Goal: Task Accomplishment & Management: Use online tool/utility

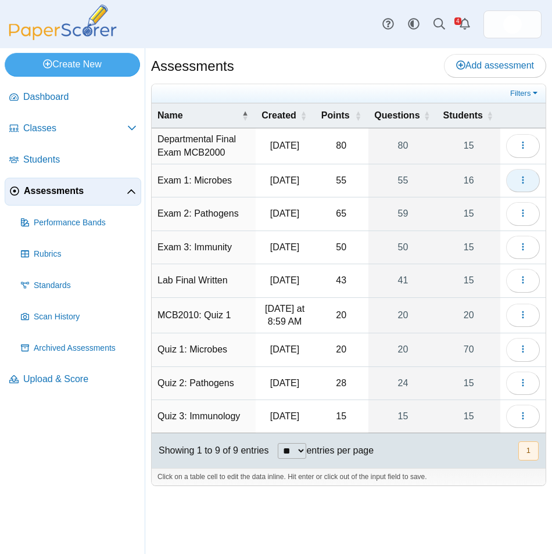
click at [532, 181] on button "button" at bounding box center [523, 180] width 34 height 23
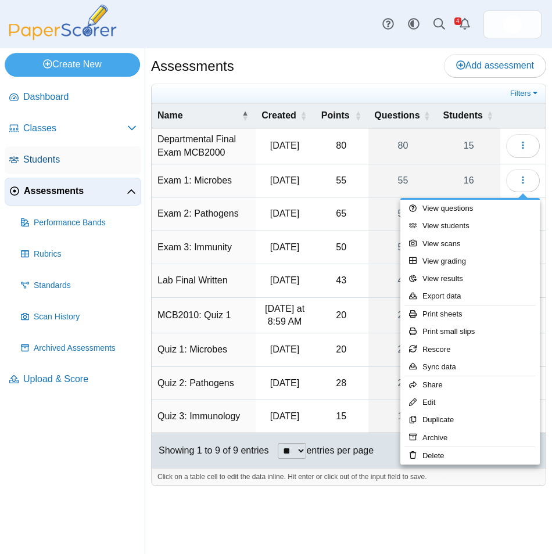
click at [76, 162] on span "Students" at bounding box center [79, 159] width 113 height 13
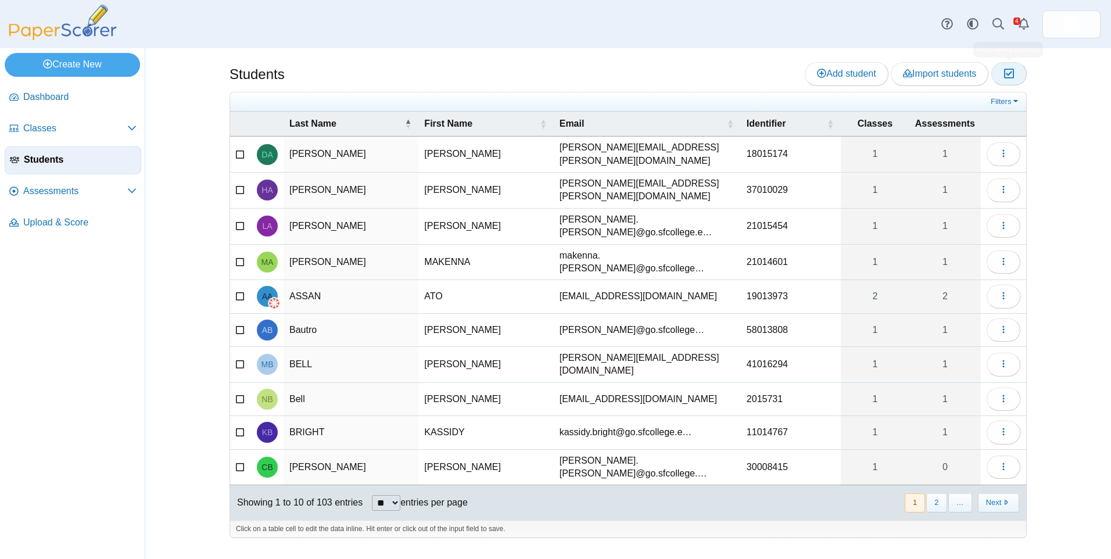
click at [551, 73] on icon "button" at bounding box center [1009, 74] width 11 height 10
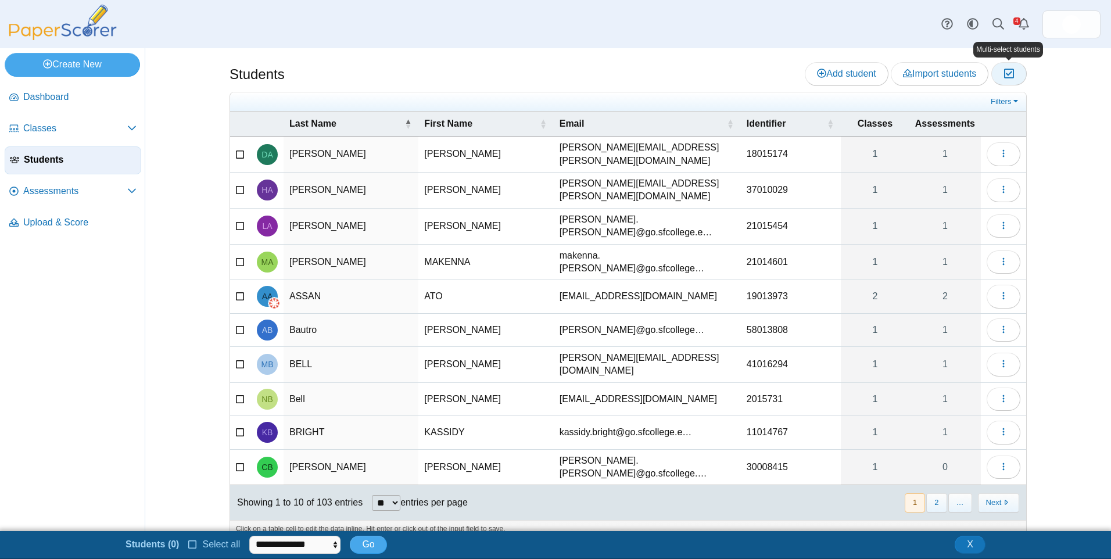
click at [551, 73] on icon "button" at bounding box center [1009, 74] width 11 height 10
click at [551, 103] on link "Filters" at bounding box center [1005, 102] width 35 height 12
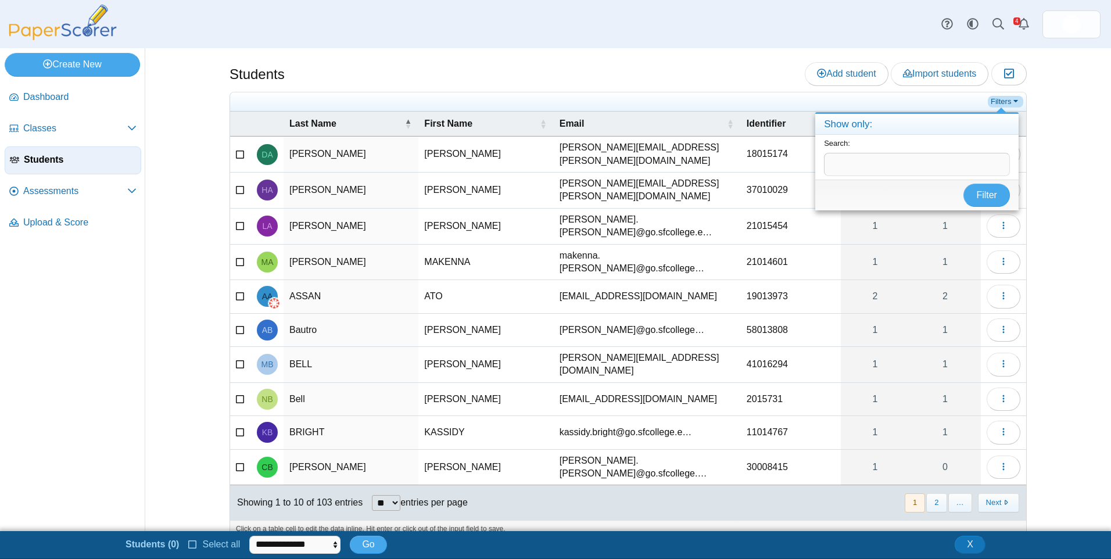
click at [551, 106] on link "Filters" at bounding box center [1005, 102] width 35 height 12
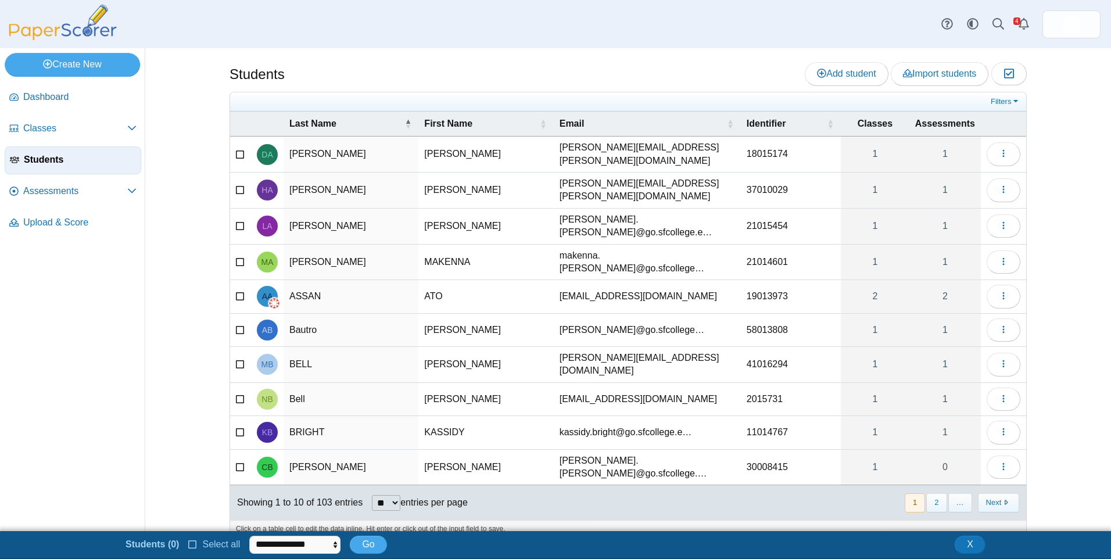
click at [551, 107] on div "Filters" at bounding box center [628, 101] width 796 height 19
click at [551, 121] on span "Classes" at bounding box center [875, 124] width 35 height 10
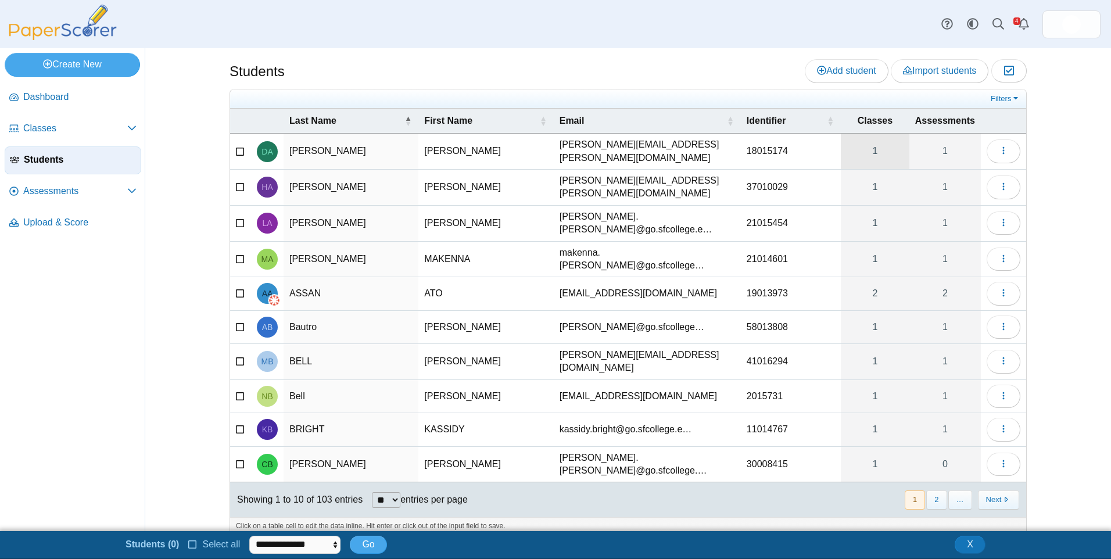
scroll to position [3, 0]
click at [79, 180] on link "Assessments" at bounding box center [73, 192] width 137 height 28
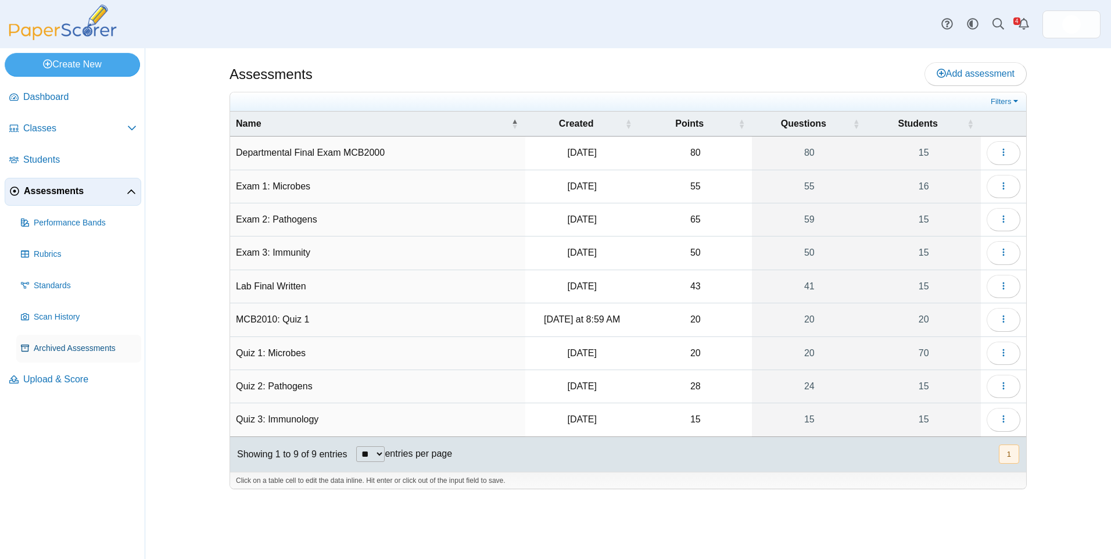
click at [94, 343] on span "Archived Assessments" at bounding box center [85, 349] width 103 height 12
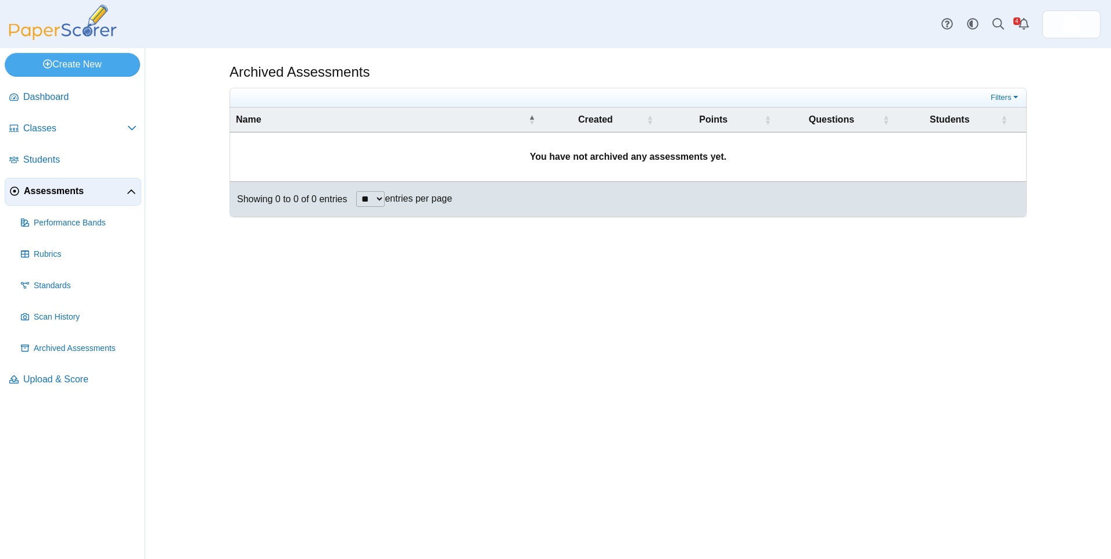
click at [73, 195] on span "Assessments" at bounding box center [75, 191] width 103 height 13
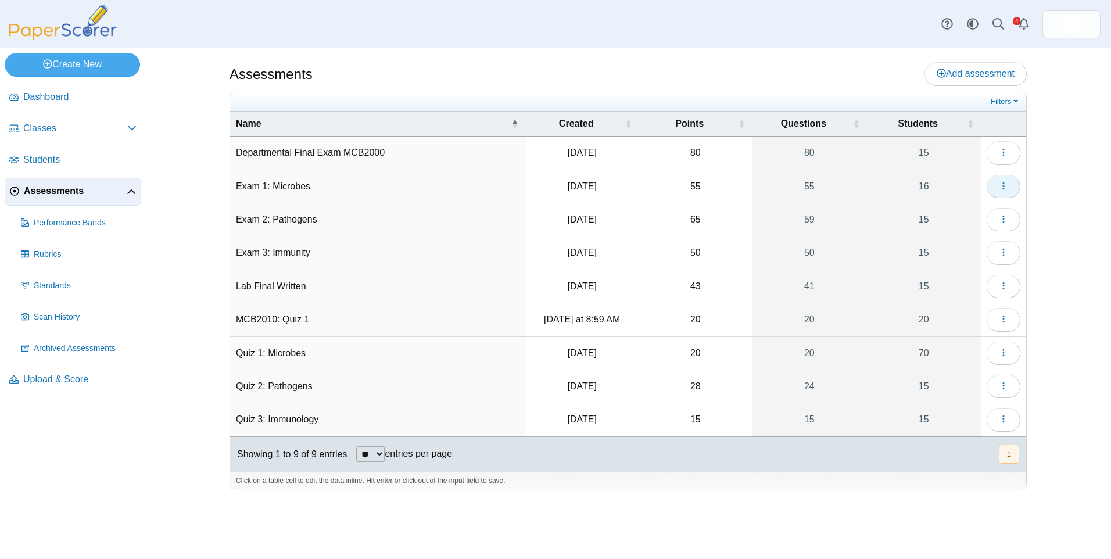
click at [999, 182] on icon "button" at bounding box center [1003, 185] width 9 height 9
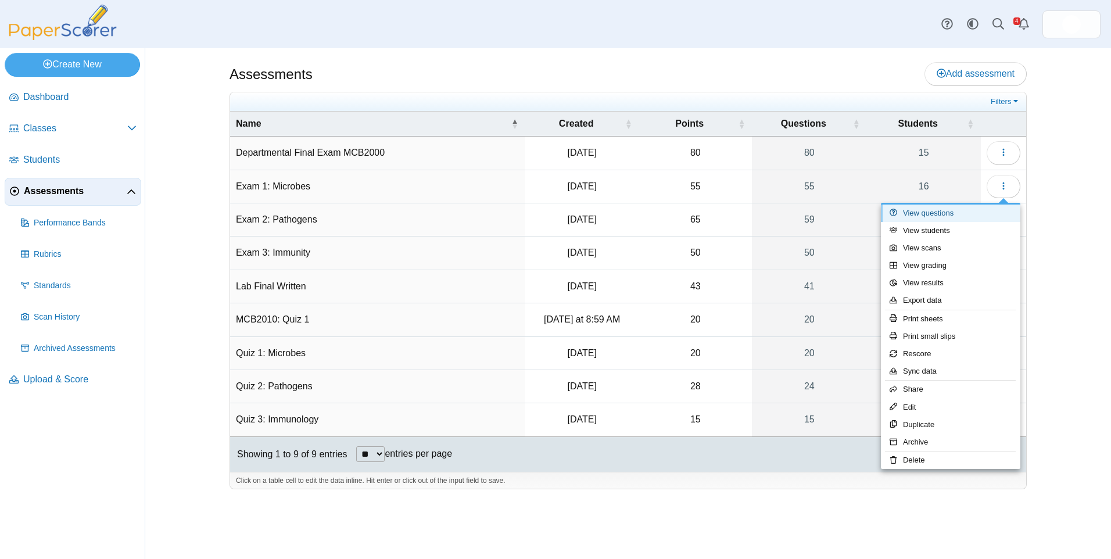
click at [971, 216] on link "View questions" at bounding box center [950, 213] width 139 height 17
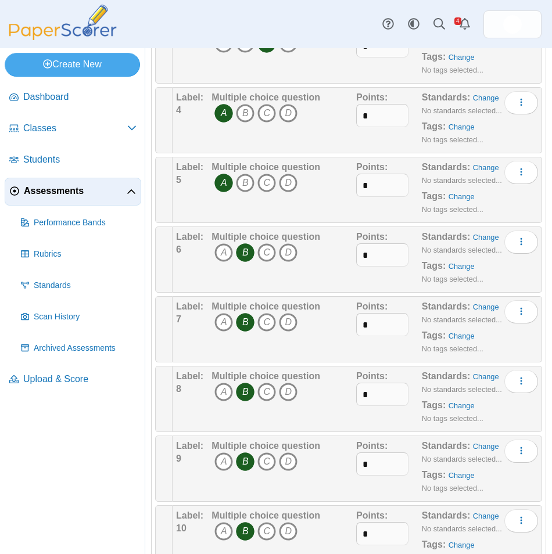
scroll to position [291, 0]
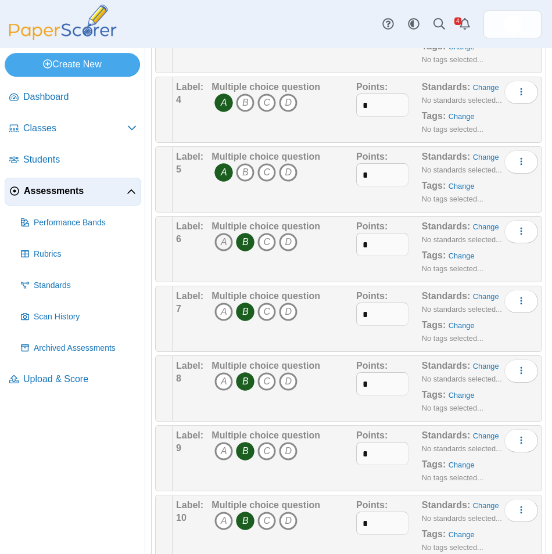
click at [224, 243] on icon "A" at bounding box center [223, 242] width 19 height 19
click at [243, 243] on icon "B" at bounding box center [245, 242] width 19 height 19
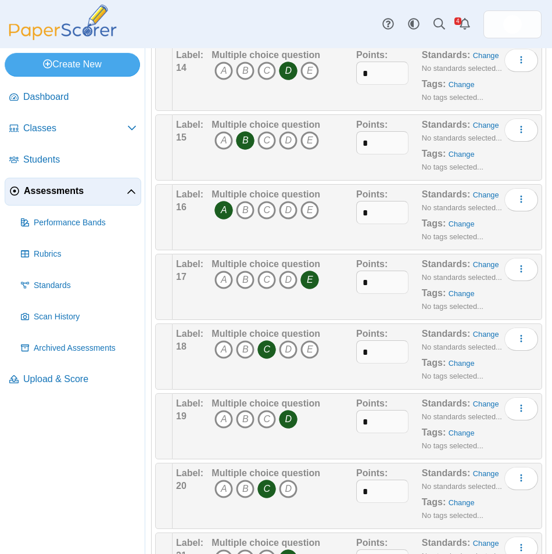
scroll to position [1046, 0]
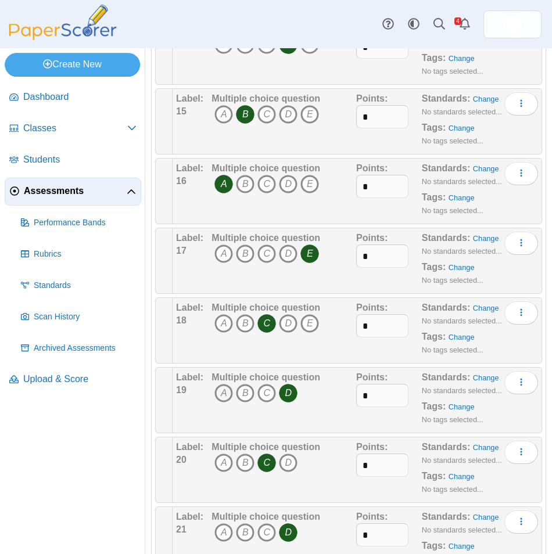
click at [220, 389] on icon "A" at bounding box center [223, 393] width 19 height 19
click at [291, 390] on icon "D" at bounding box center [288, 393] width 19 height 19
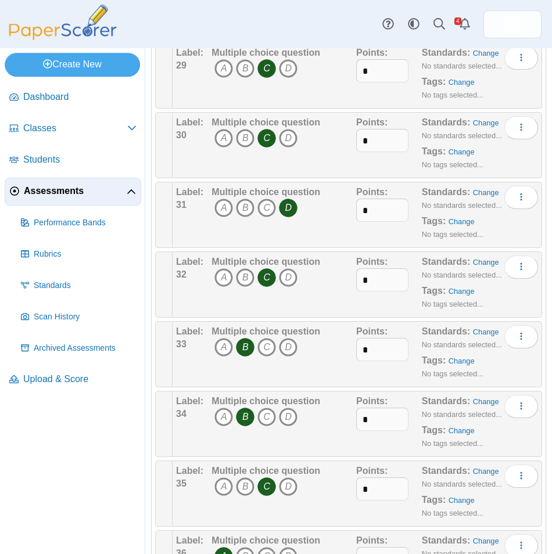
scroll to position [2092, 0]
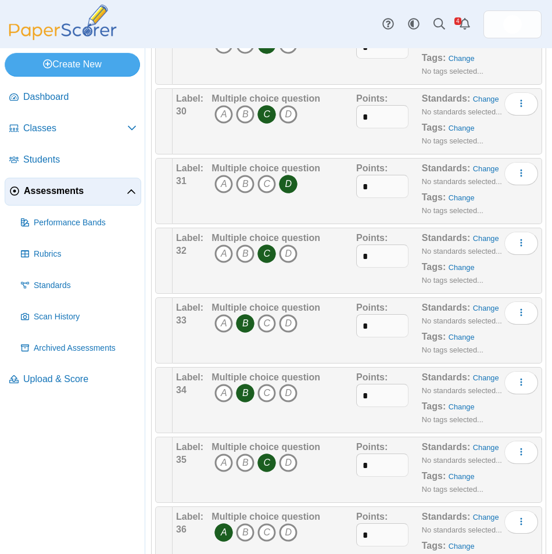
click at [236, 391] on icon "B" at bounding box center [245, 393] width 19 height 19
click at [288, 389] on icon "D" at bounding box center [288, 393] width 19 height 19
drag, startPoint x: 288, startPoint y: 389, endPoint x: 322, endPoint y: 405, distance: 37.4
click at [322, 405] on div "Multiple choice question A B C D" at bounding box center [283, 400] width 148 height 58
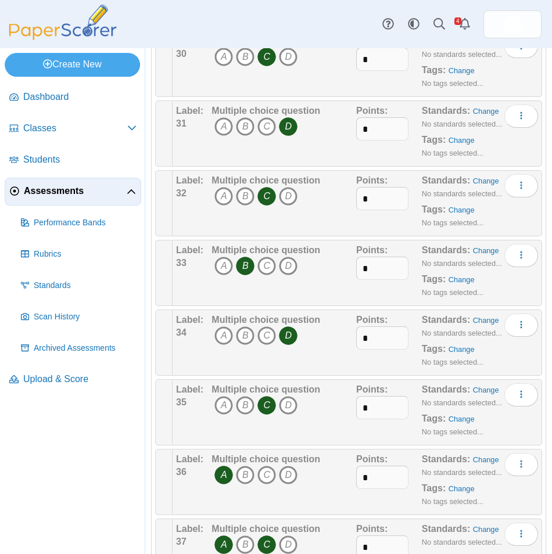
scroll to position [2150, 0]
click at [219, 406] on icon "A" at bounding box center [223, 405] width 19 height 19
click at [273, 406] on icon "C" at bounding box center [266, 405] width 19 height 19
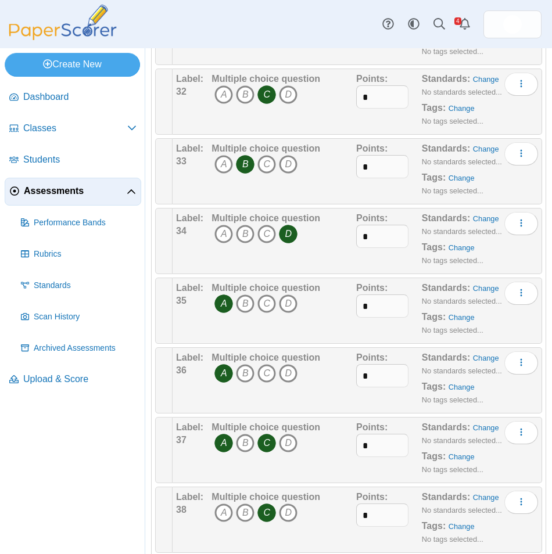
scroll to position [2266, 0]
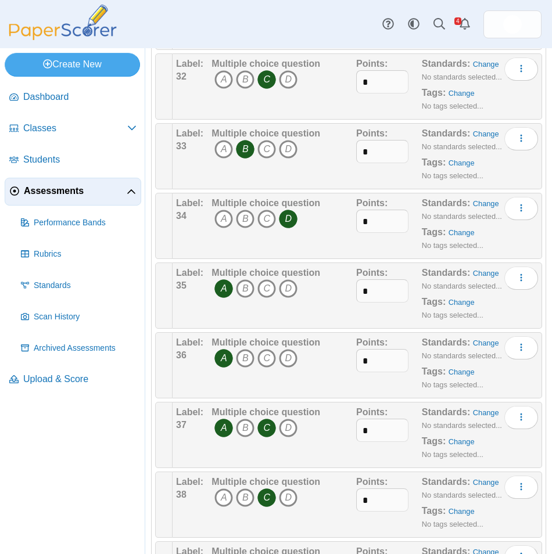
click at [274, 427] on icon "C" at bounding box center [266, 428] width 19 height 19
click at [220, 429] on icon "A" at bounding box center [223, 428] width 19 height 19
click at [244, 430] on icon "B" at bounding box center [245, 428] width 19 height 19
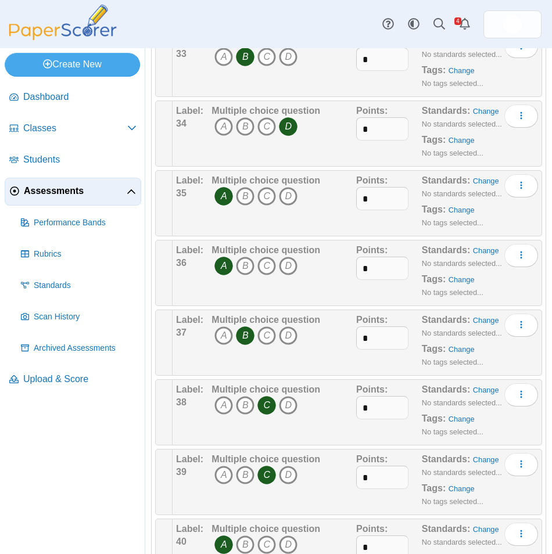
scroll to position [2382, 0]
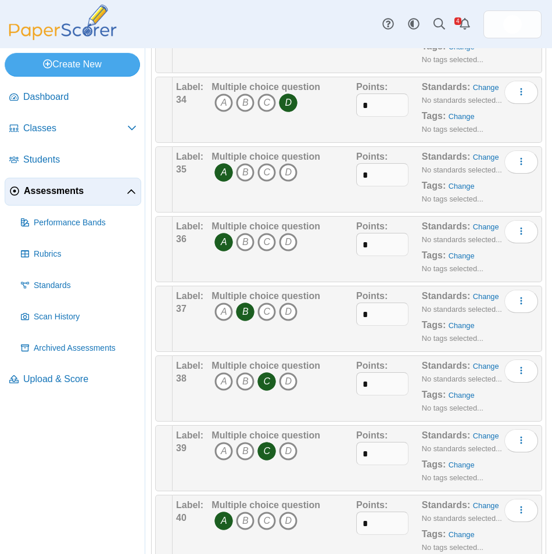
click at [266, 450] on icon "C" at bounding box center [266, 451] width 19 height 19
click at [284, 445] on icon "D" at bounding box center [288, 451] width 19 height 19
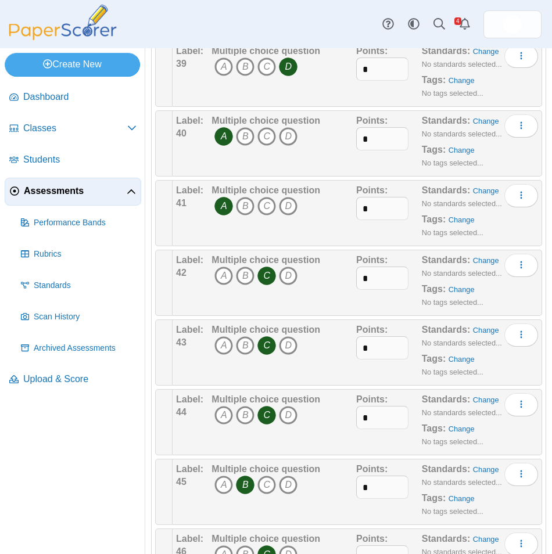
scroll to position [2789, 0]
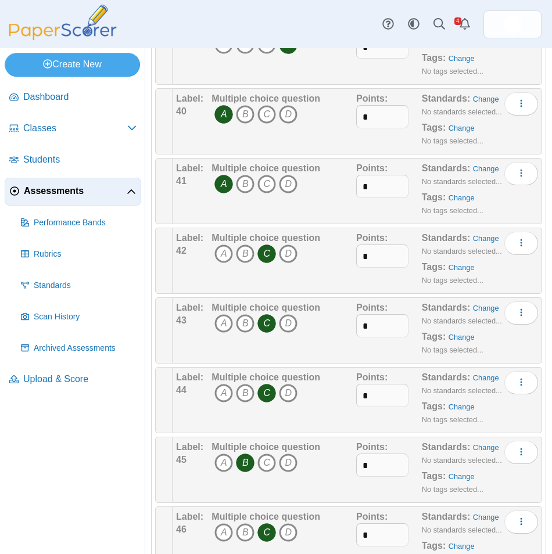
click at [248, 470] on icon "B" at bounding box center [245, 463] width 19 height 19
click at [227, 466] on icon "A" at bounding box center [223, 463] width 19 height 19
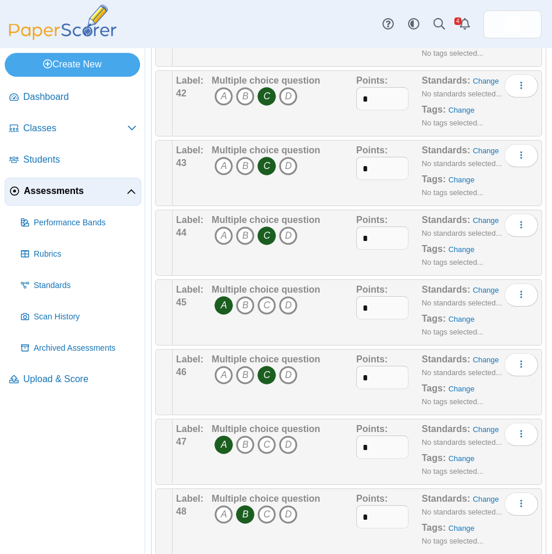
scroll to position [2963, 0]
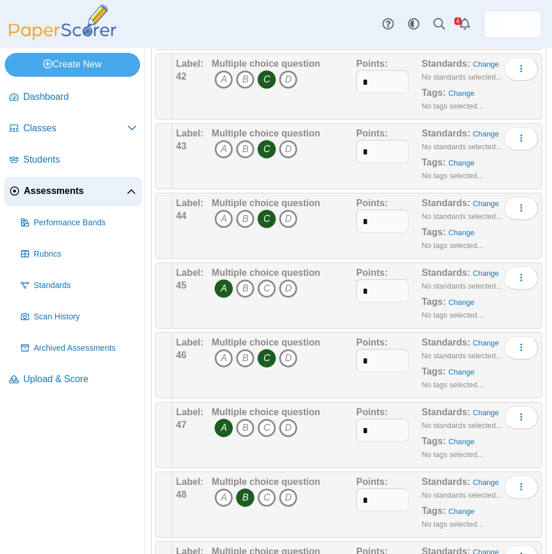
click at [223, 432] on icon "A" at bounding box center [223, 428] width 19 height 19
click at [302, 427] on span "A B C D" at bounding box center [266, 429] width 109 height 21
click at [292, 429] on icon "D" at bounding box center [288, 428] width 19 height 19
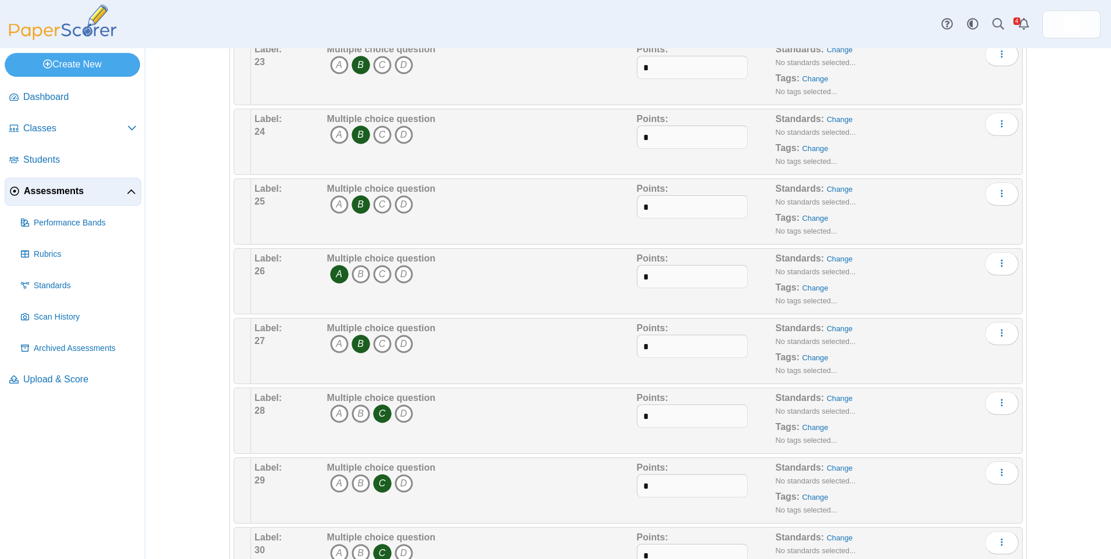
scroll to position [1255, 0]
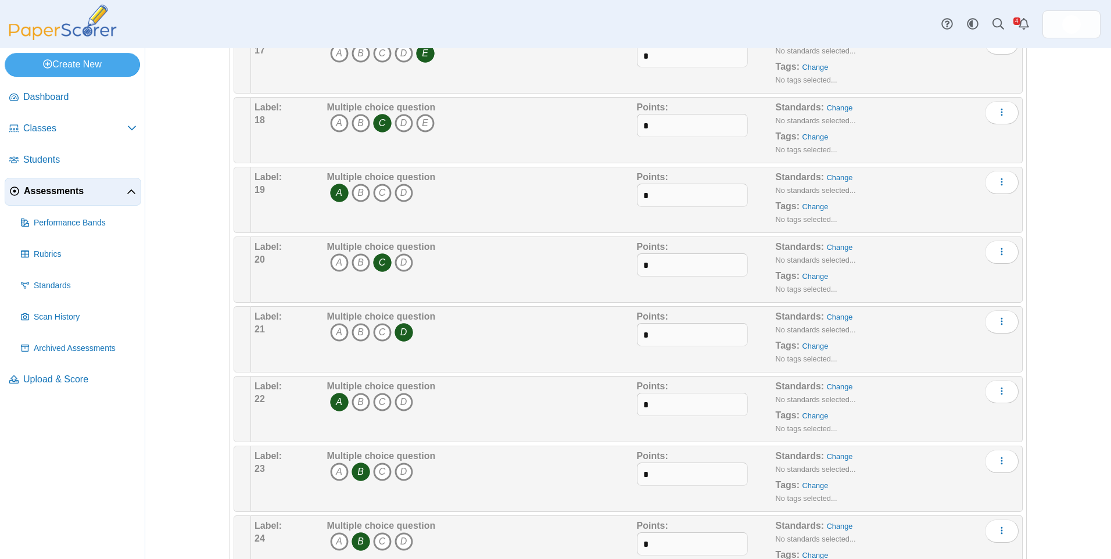
click at [48, 184] on link "Assessments" at bounding box center [73, 192] width 137 height 28
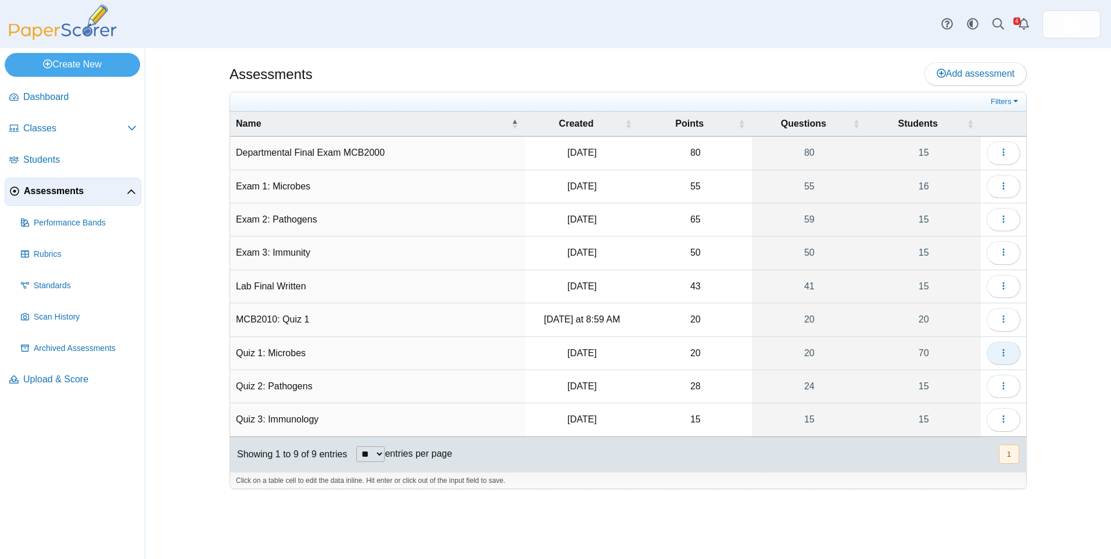
click at [1009, 349] on button "button" at bounding box center [1004, 353] width 34 height 23
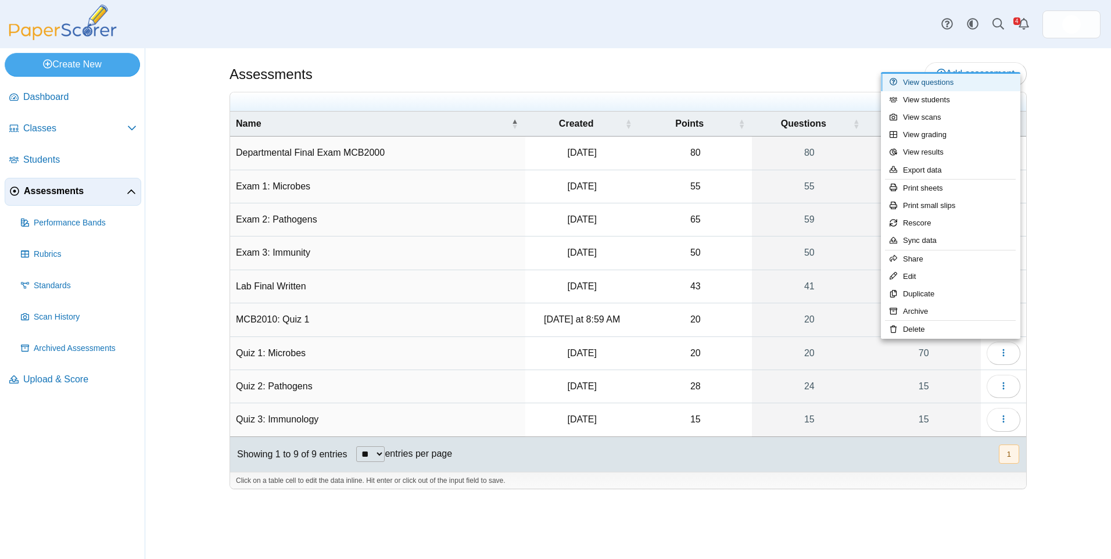
click at [958, 74] on link "View questions" at bounding box center [950, 82] width 139 height 17
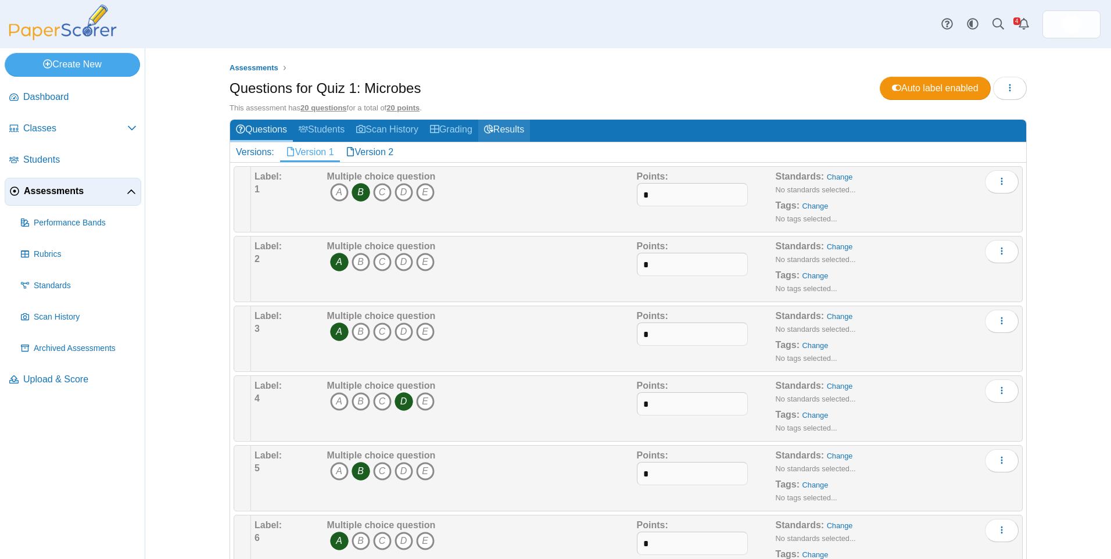
click at [509, 134] on link "Results" at bounding box center [504, 130] width 52 height 21
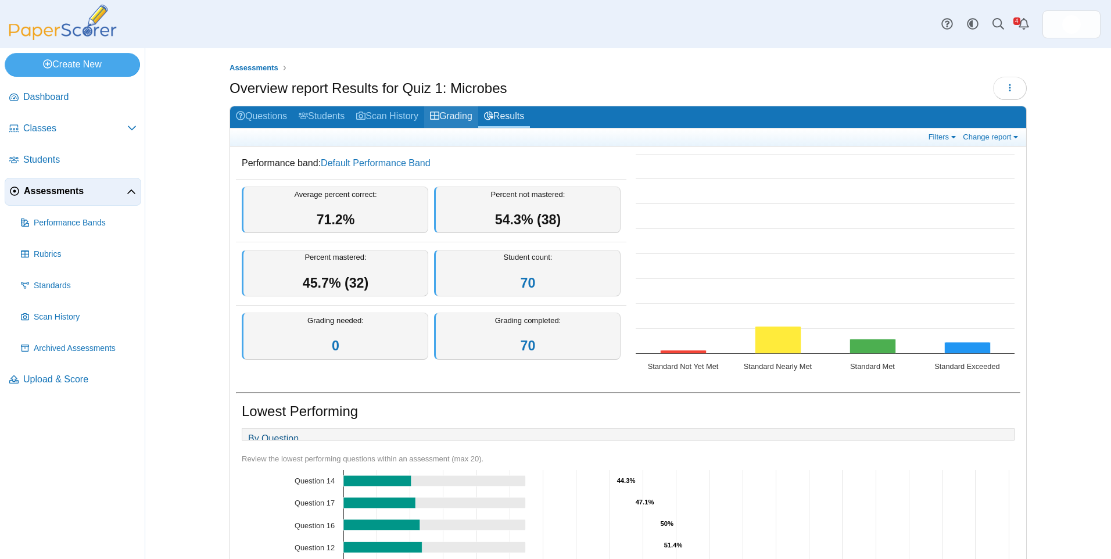
click at [467, 112] on link "Grading" at bounding box center [451, 116] width 54 height 21
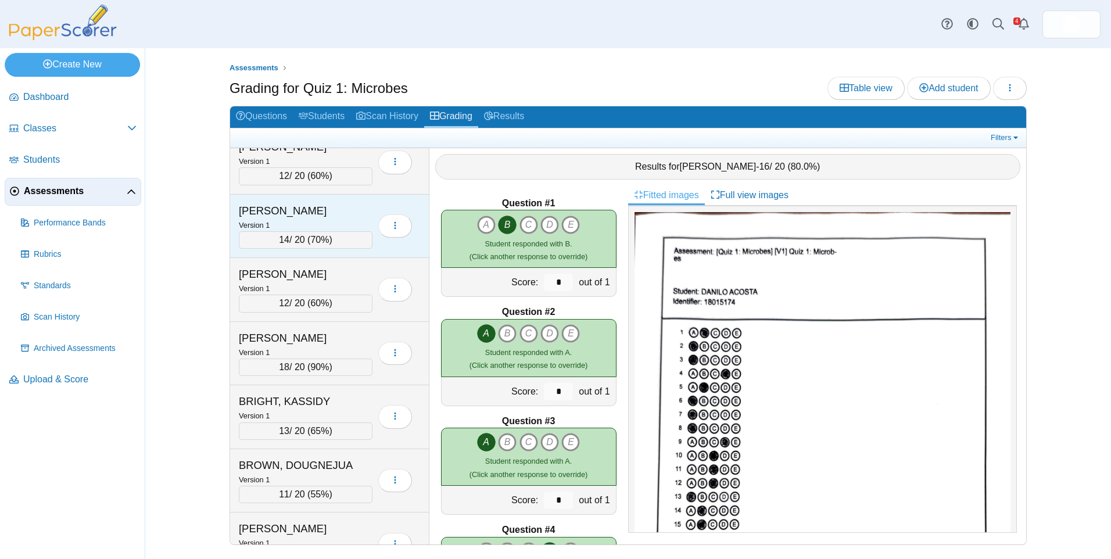
scroll to position [349, 0]
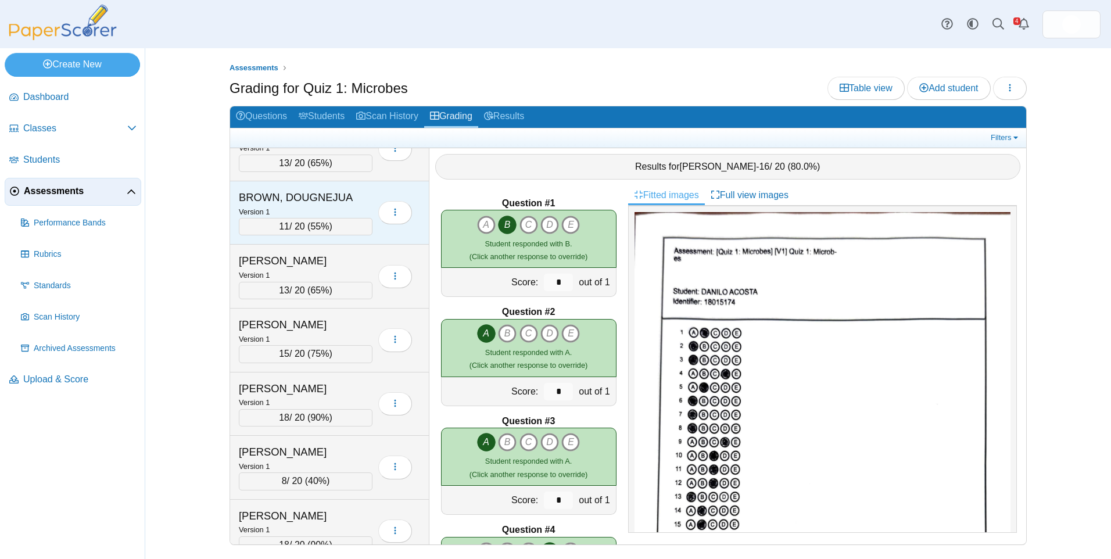
click at [302, 204] on div "BROWN, DOUGNEJUA" at bounding box center [297, 197] width 116 height 15
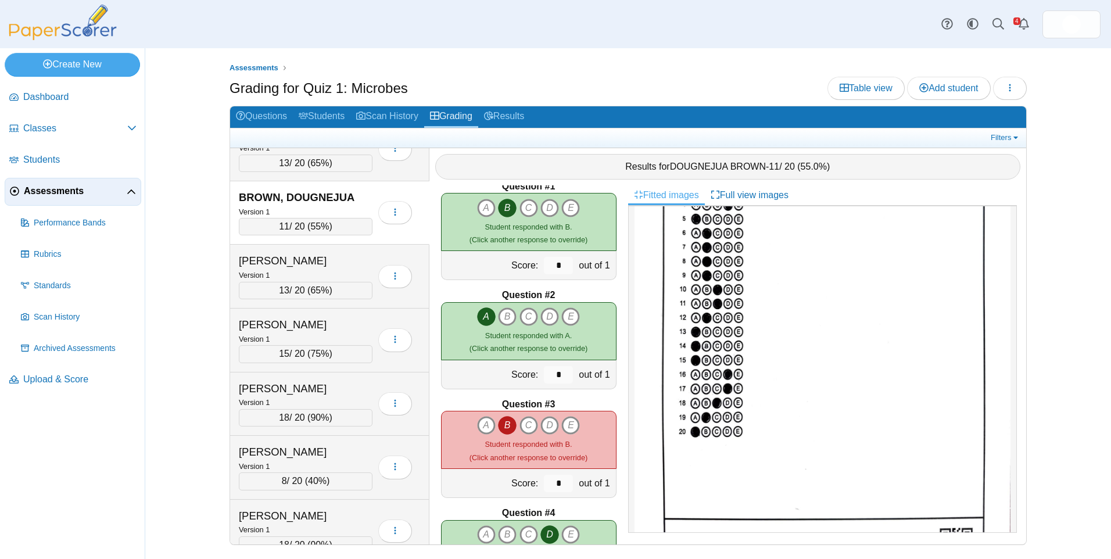
scroll to position [0, 0]
